Goal: Information Seeking & Learning: Learn about a topic

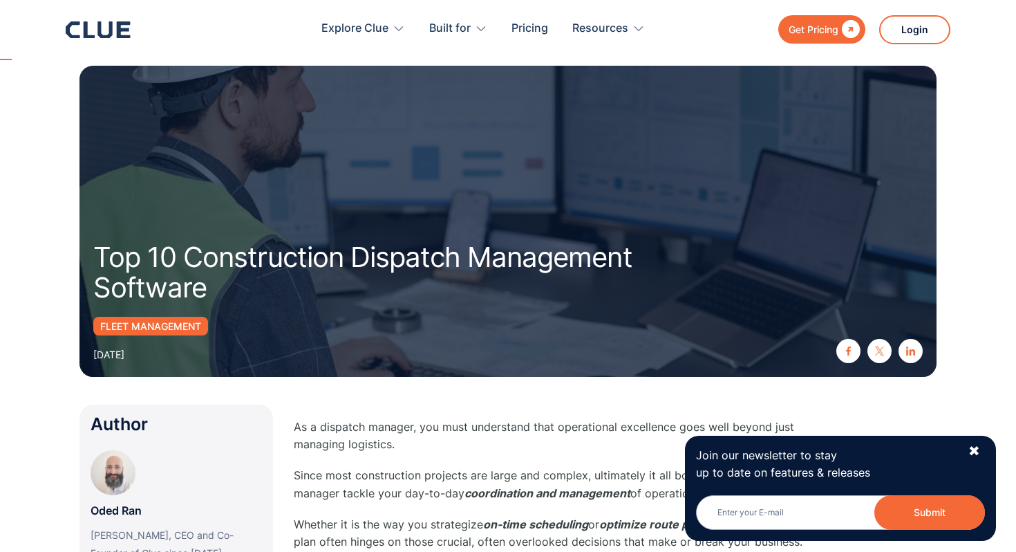
scroll to position [170, 0]
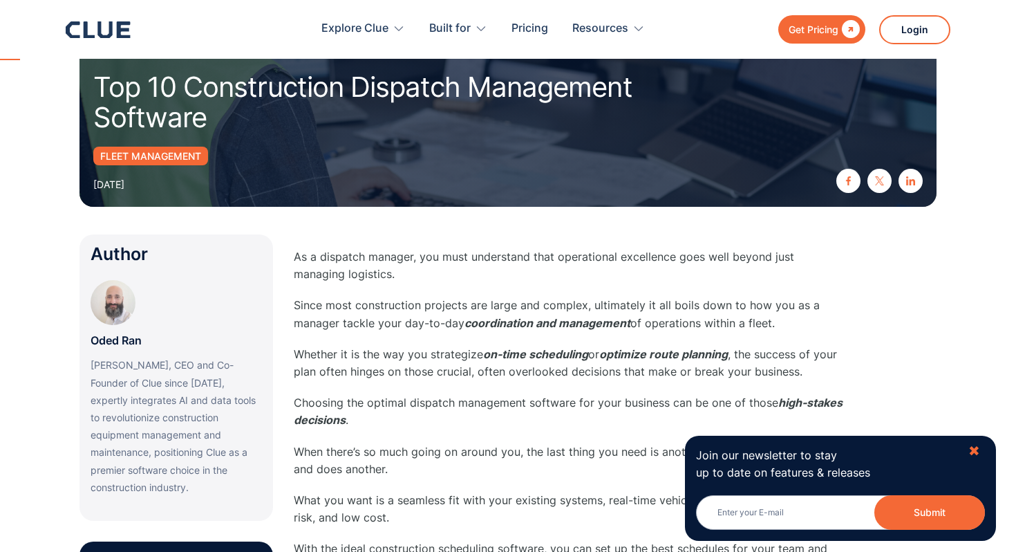
click at [972, 449] on div "✖" at bounding box center [975, 451] width 12 height 17
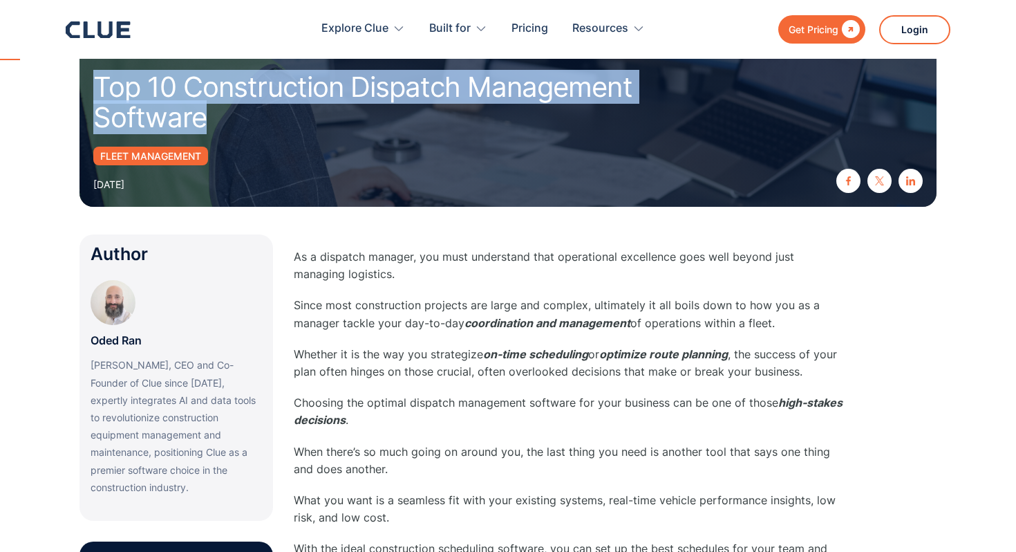
drag, startPoint x: 89, startPoint y: 80, endPoint x: 219, endPoint y: 120, distance: 136.2
click at [219, 120] on div "Top 10 Construction Dispatch Management Software Fleet management [DATE]" at bounding box center [508, 51] width 857 height 311
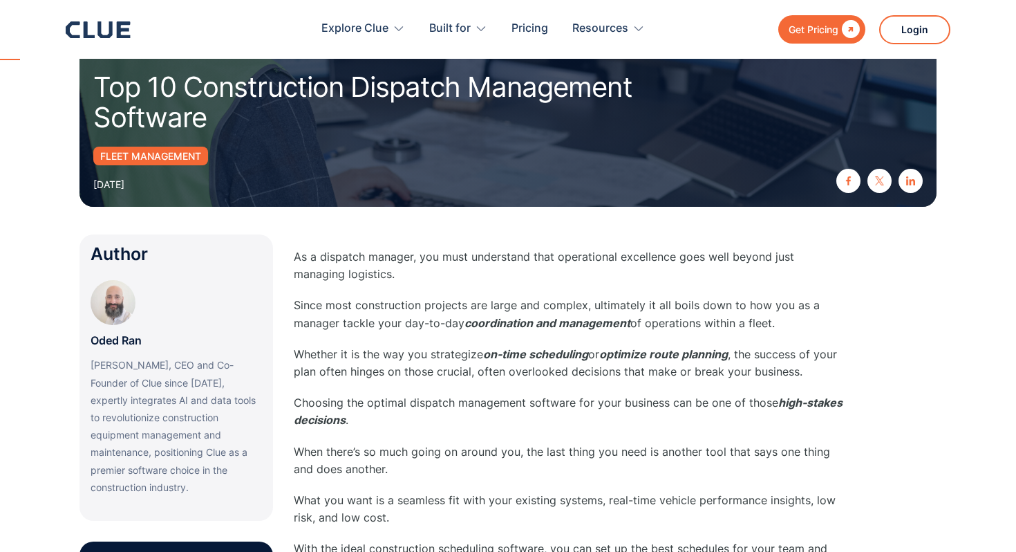
click at [367, 363] on p "Whether it is the way you strategize on-time scheduling or optimize route plann…" at bounding box center [570, 363] width 553 height 35
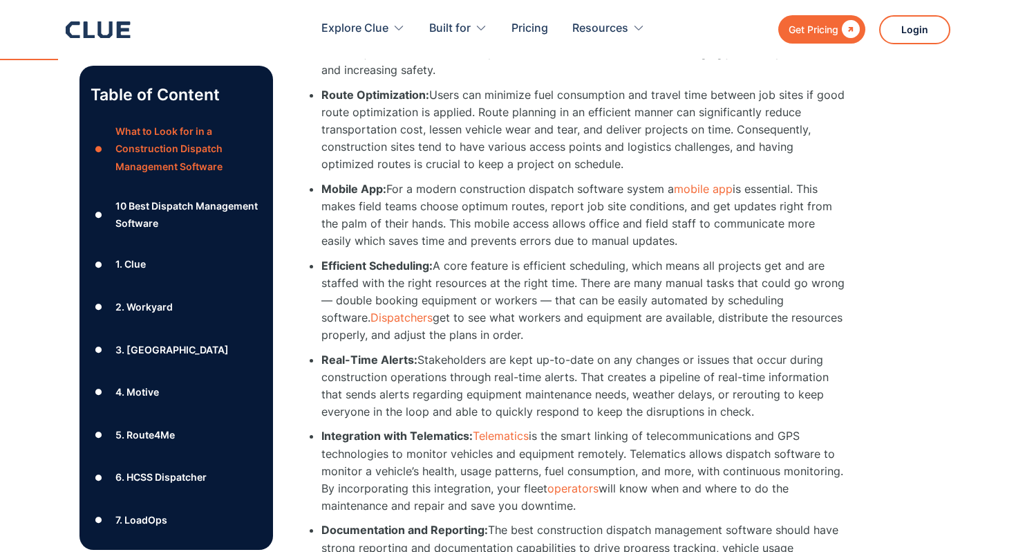
scroll to position [714, 0]
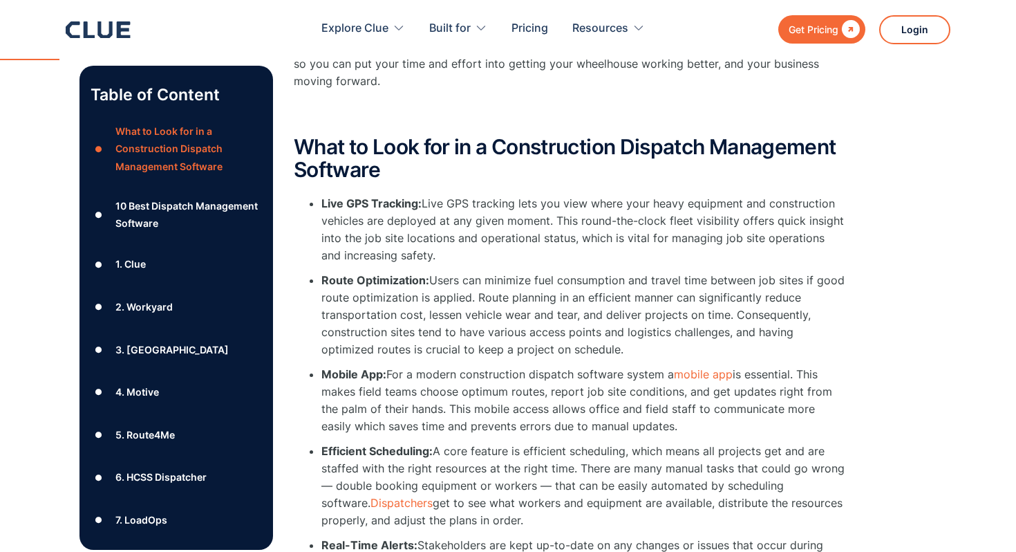
scroll to position [806, 0]
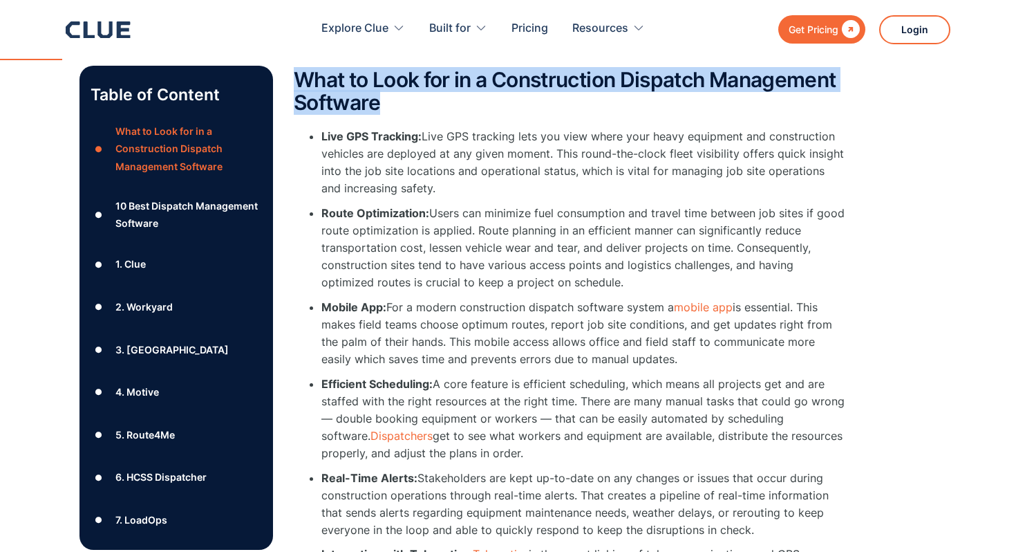
drag, startPoint x: 295, startPoint y: 78, endPoint x: 384, endPoint y: 104, distance: 92.1
click at [384, 104] on h2 "What to Look for in a Construction Dispatch Management Software" at bounding box center [570, 91] width 553 height 46
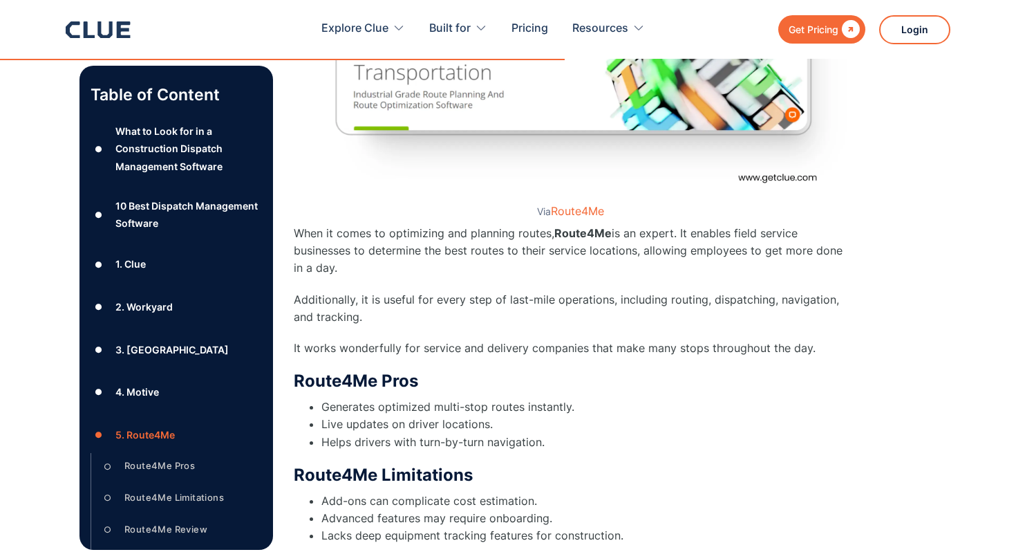
scroll to position [339, 0]
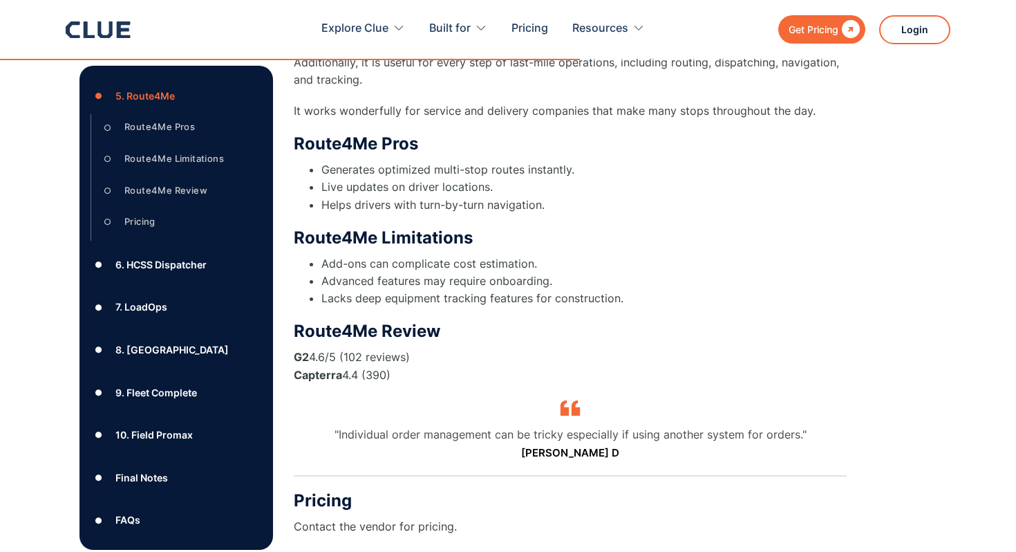
click at [147, 422] on div "● 10. Field Promax ○ Field Promax Pros ○ Field Promax Limitations ○ Field Proma…" at bounding box center [176, 438] width 171 height 32
click at [147, 431] on div "10. Field Promax" at bounding box center [153, 434] width 77 height 17
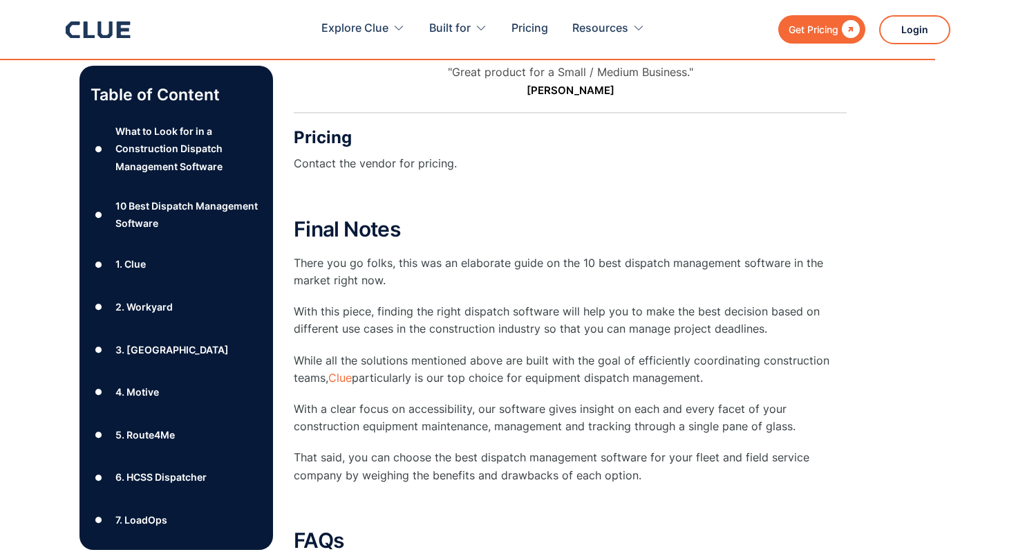
click at [151, 142] on div "What to Look for in a Construction Dispatch Management Software" at bounding box center [188, 148] width 147 height 53
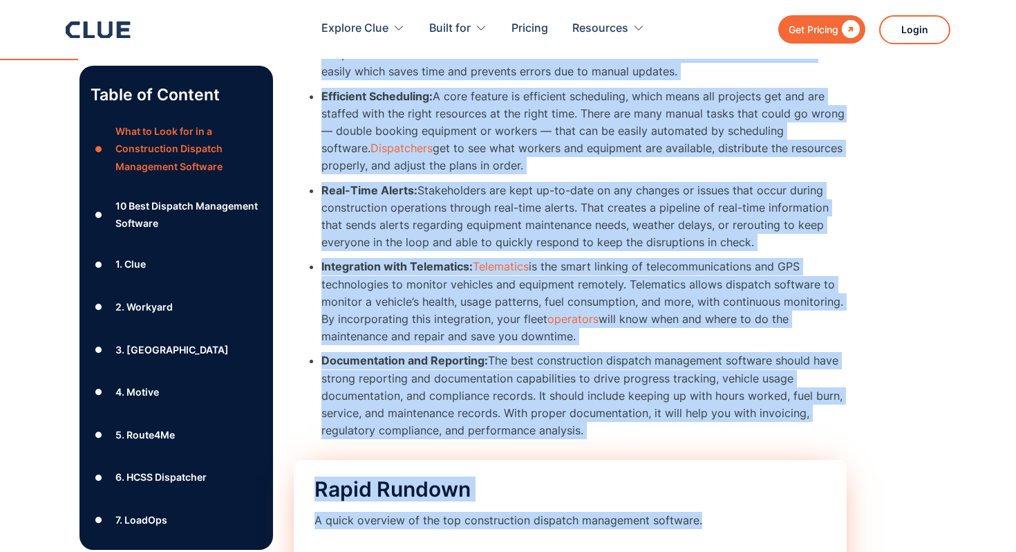
scroll to position [1109, 0]
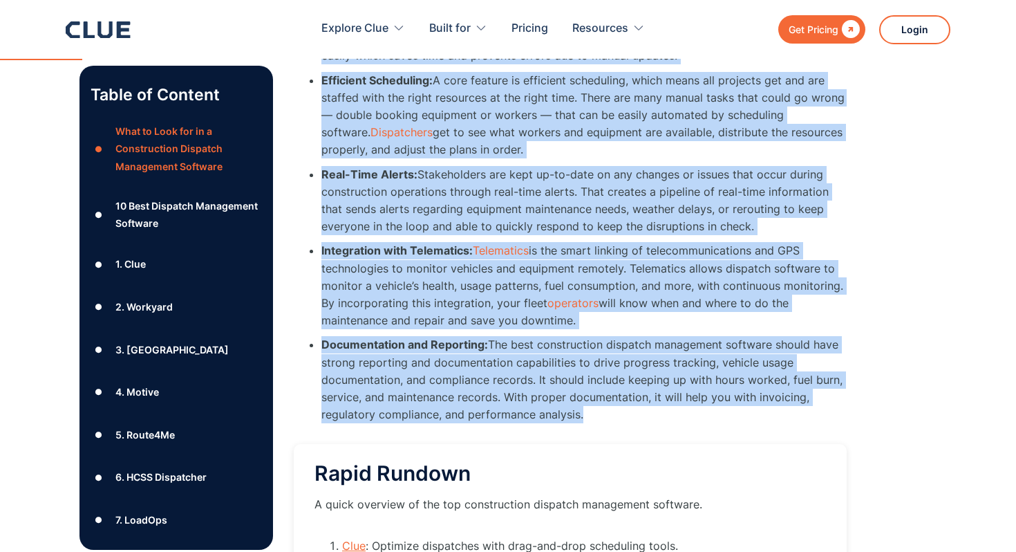
drag, startPoint x: 297, startPoint y: 95, endPoint x: 666, endPoint y: 419, distance: 491.0
click at [666, 419] on div "What to Look for in a Construction Dispatch Management Software Live GPS Tracki…" at bounding box center [570, 341] width 553 height 1153
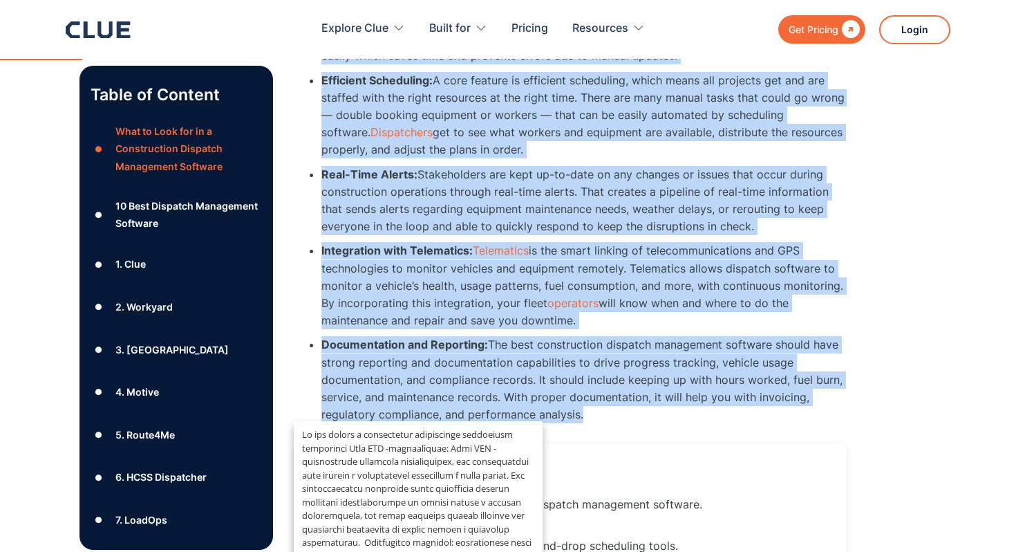
copy div "Lore ip Dolo sit am c Adipiscingel Seddoeiu Temporinci Utlabore Etdo MAG Aliqua…"
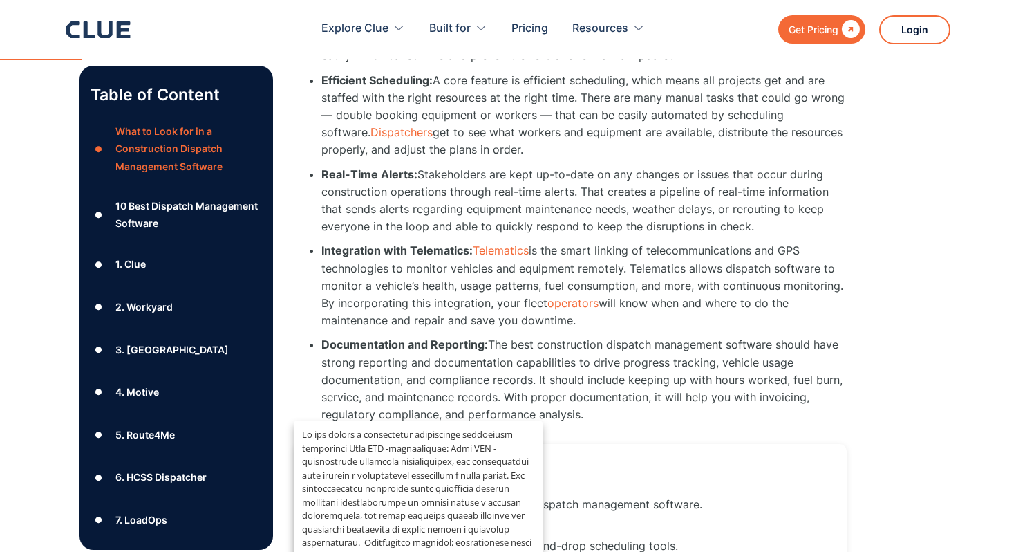
click at [663, 399] on li "Documentation and Reporting: The best construction dispatch management software…" at bounding box center [585, 379] width 526 height 87
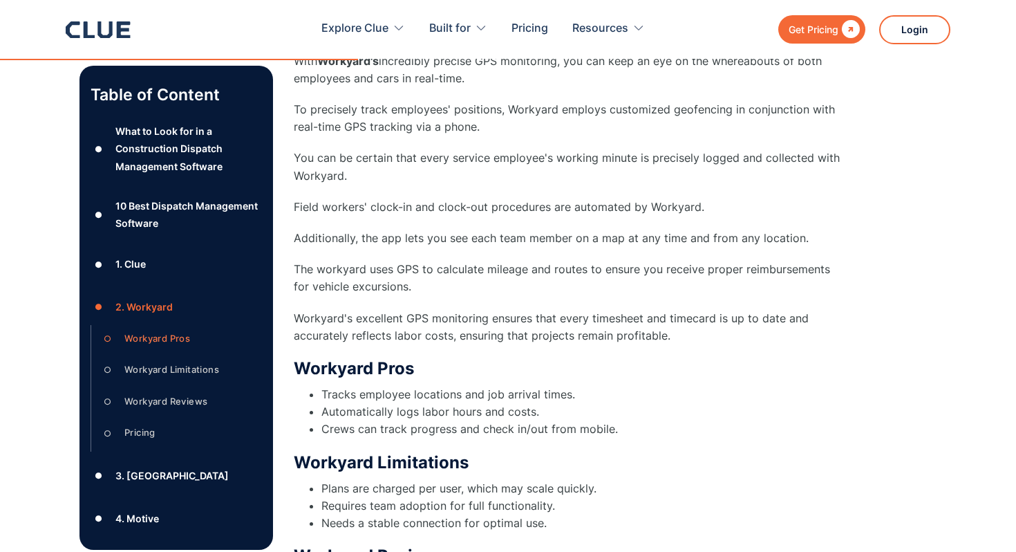
scroll to position [5413, 0]
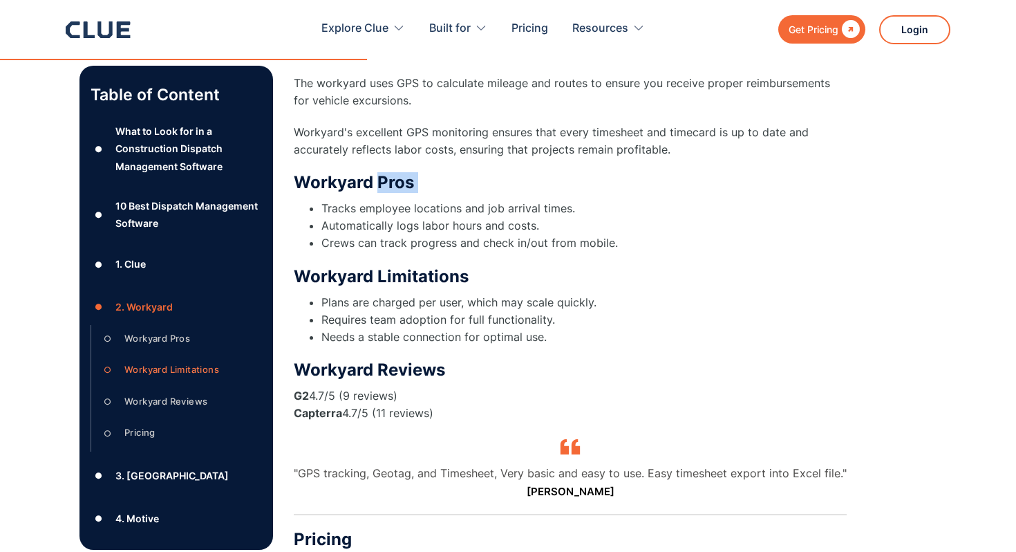
drag, startPoint x: 380, startPoint y: 148, endPoint x: 463, endPoint y: 164, distance: 85.2
click at [463, 172] on div "Workyard Pros Tracks employee locations and job arrival times. Automatically lo…" at bounding box center [570, 212] width 553 height 80
copy h3 "Pros"
click at [315, 220] on div "2. Workyard Via Workyard With Workyard's incredibly precise GPS monitoring, you…" at bounding box center [570, 50] width 553 height 1109
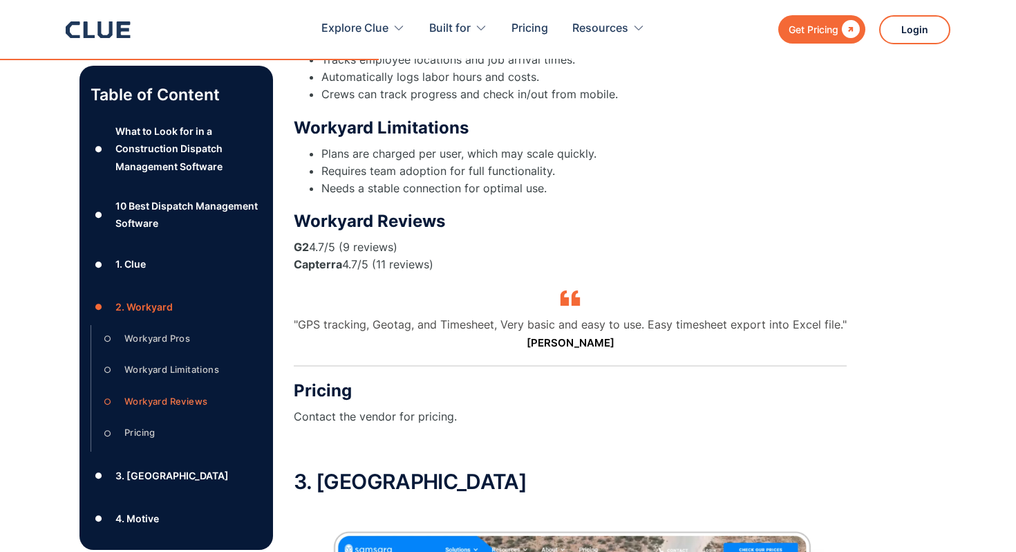
scroll to position [5653, 0]
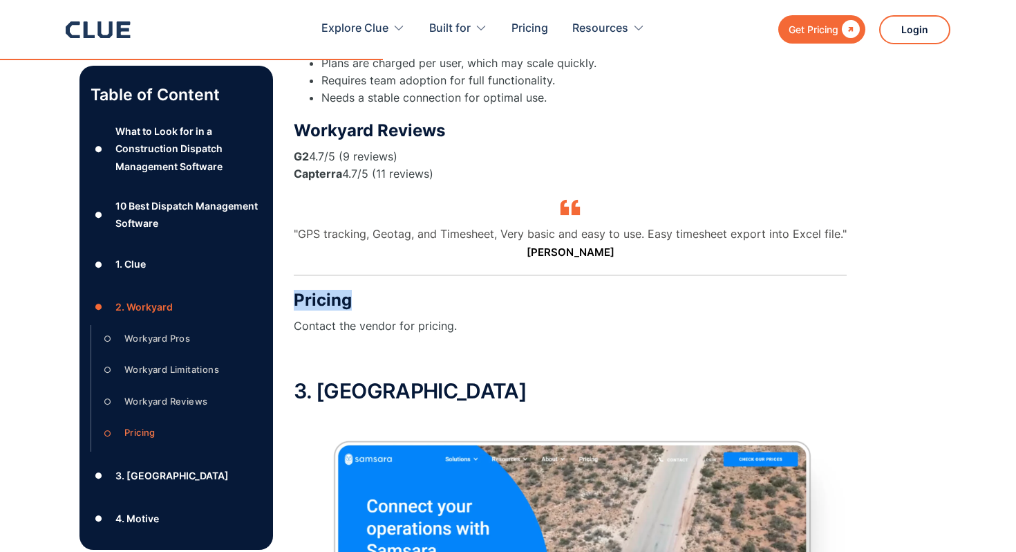
drag, startPoint x: 289, startPoint y: 261, endPoint x: 417, endPoint y: 261, distance: 127.9
copy h3 "Pricing"
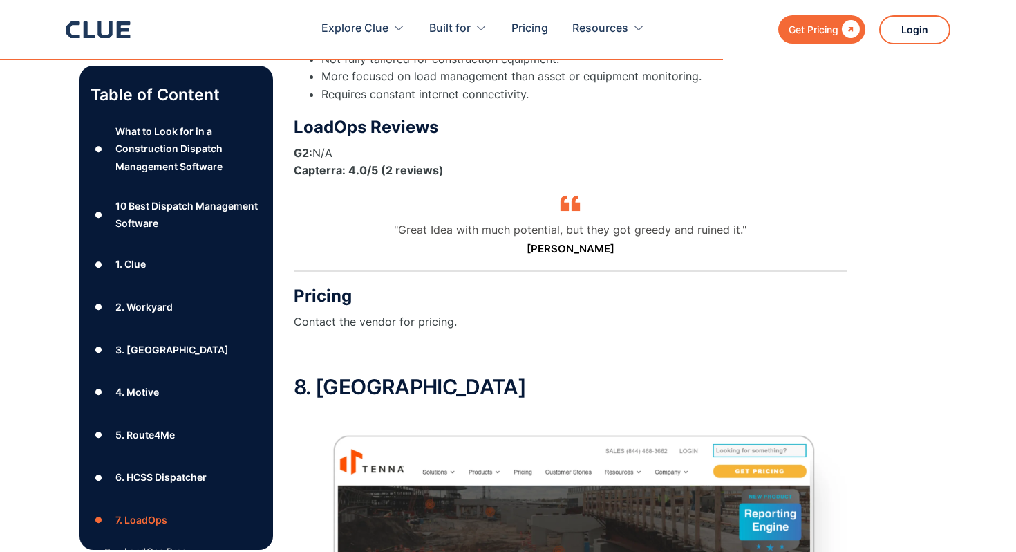
scroll to position [10893, 0]
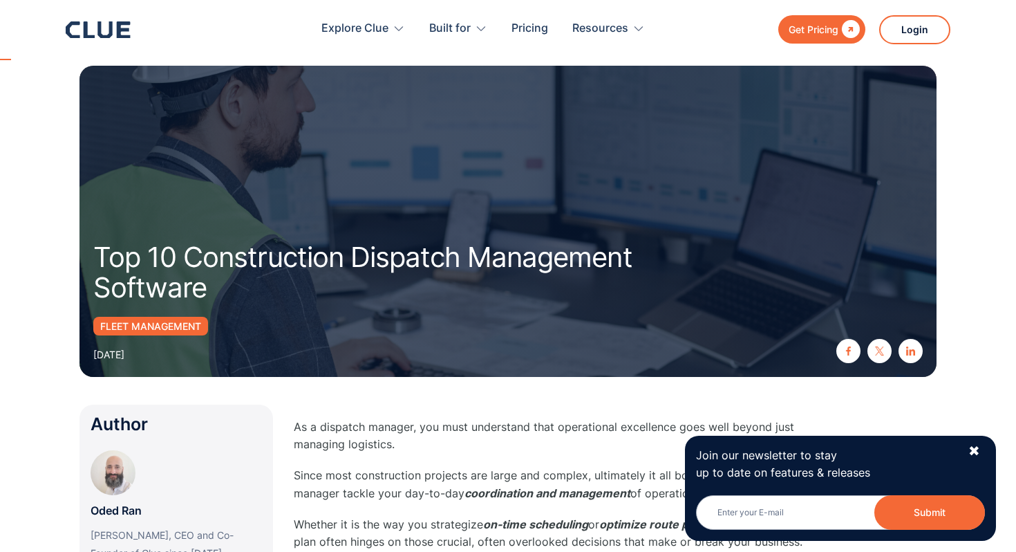
scroll to position [394, 0]
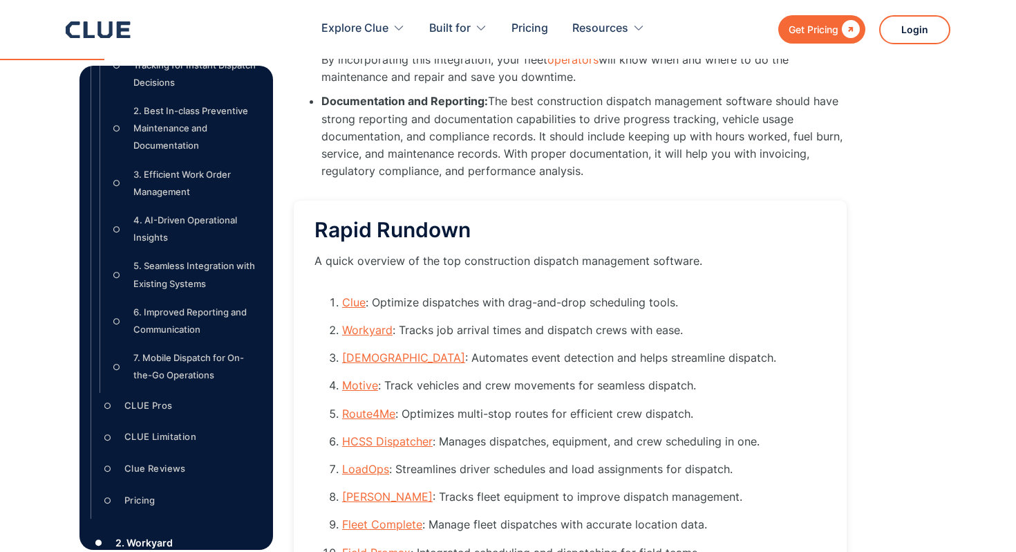
scroll to position [496, 0]
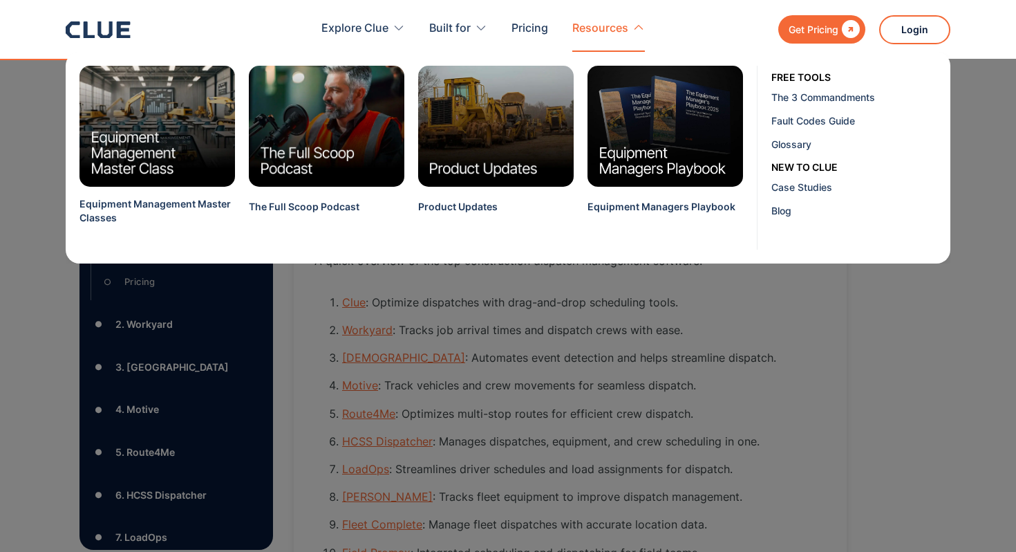
drag, startPoint x: 177, startPoint y: 367, endPoint x: 595, endPoint y: 9, distance: 550.2
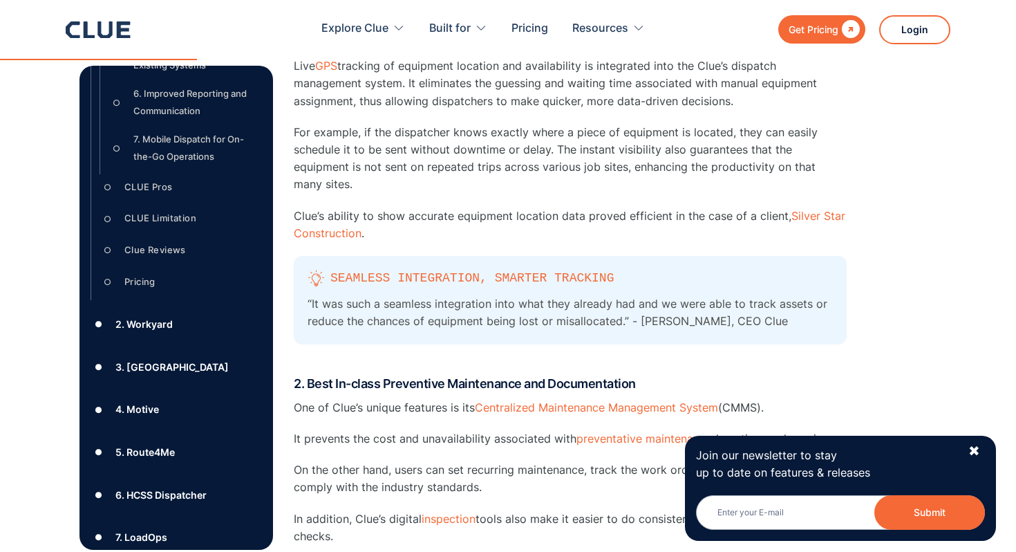
scroll to position [2685, 0]
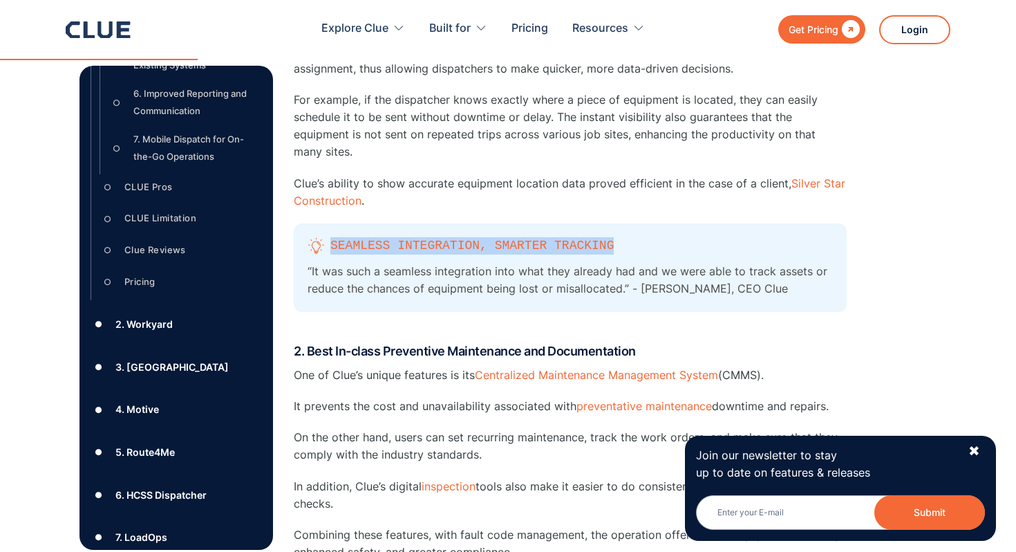
drag, startPoint x: 309, startPoint y: 209, endPoint x: 642, endPoint y: 209, distance: 332.6
click at [642, 237] on div "Seamless Integration, Smarter Tracking" at bounding box center [571, 245] width 526 height 17
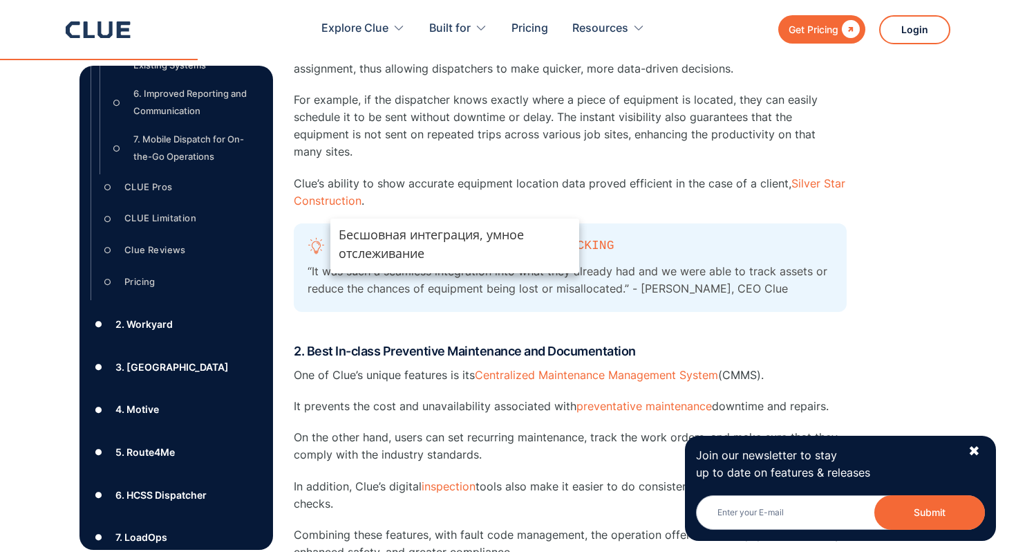
click at [707, 263] on p "“It was such a seamless integration into what they already had and we were able…" at bounding box center [571, 280] width 526 height 35
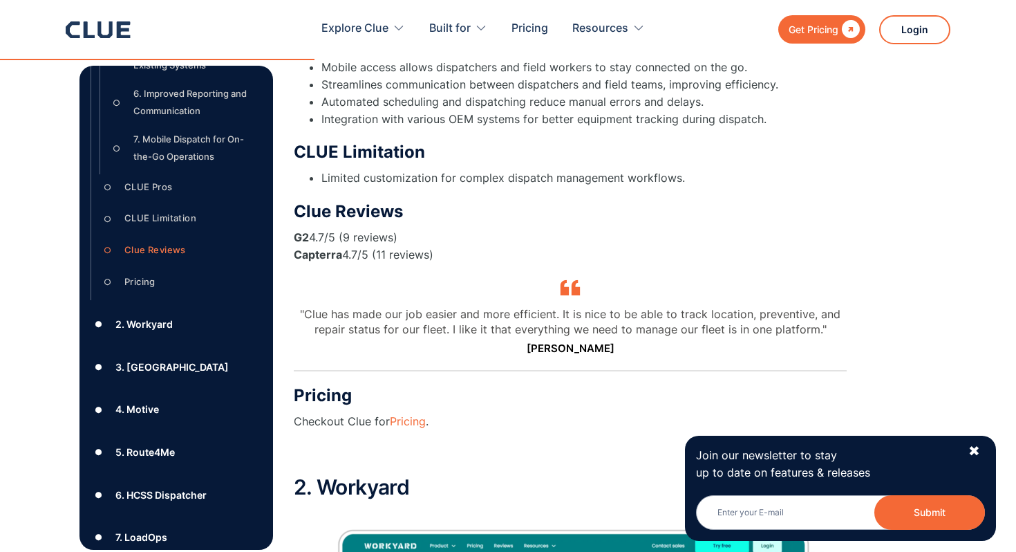
scroll to position [4437, 0]
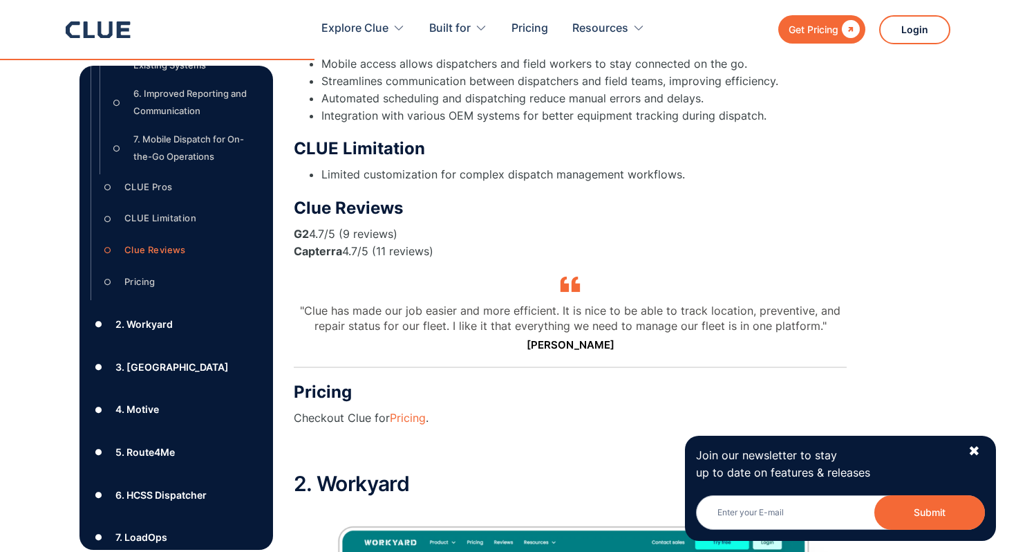
click at [301, 303] on blockquote ""Clue has made our job easier and more efficient. It is nice to be able to trac…" at bounding box center [570, 335] width 553 height 65
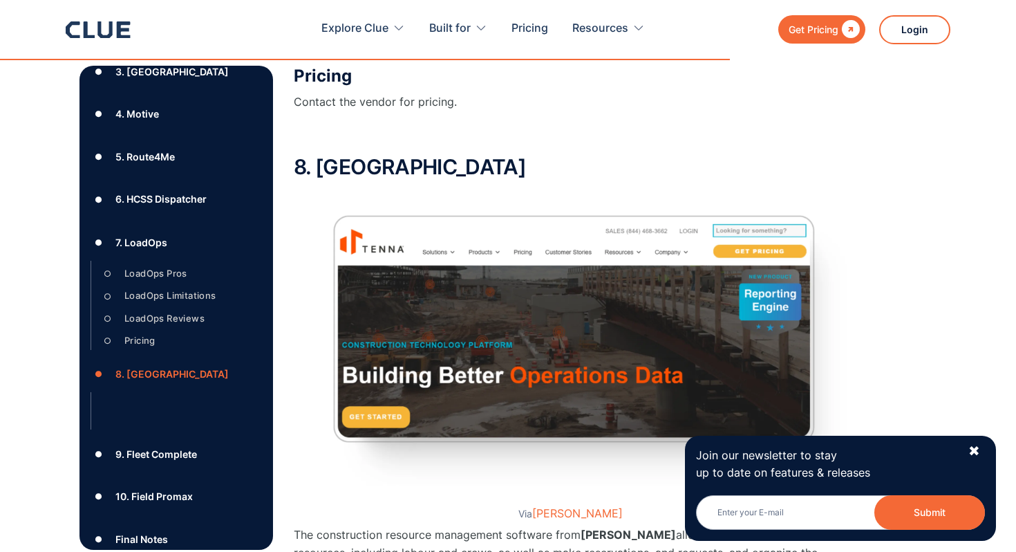
scroll to position [11617, 0]
